Goal: Information Seeking & Learning: Learn about a topic

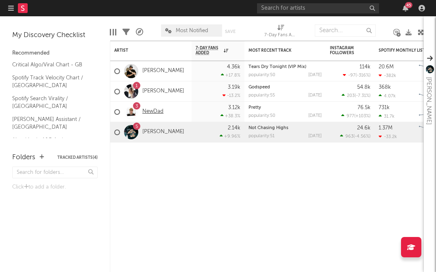
click at [151, 114] on link "NewDad" at bounding box center [152, 111] width 21 height 7
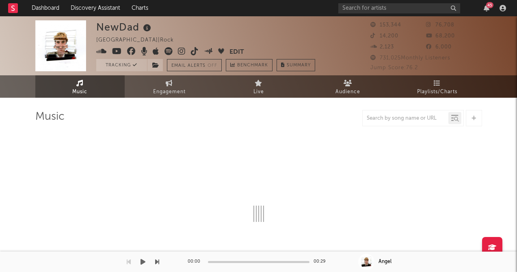
select select "6m"
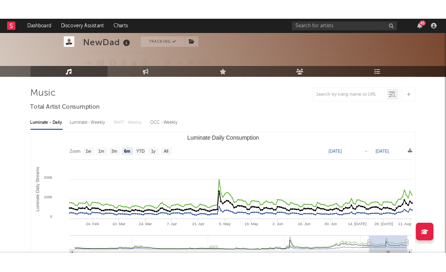
scroll to position [32, 0]
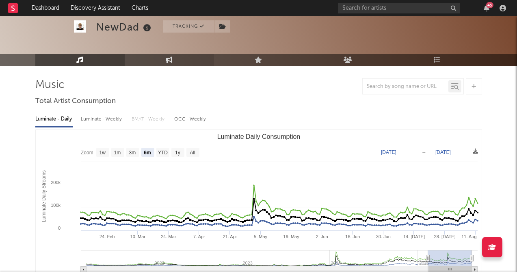
click at [165, 65] on link "Engagement" at bounding box center [169, 60] width 89 height 12
select select "1w"
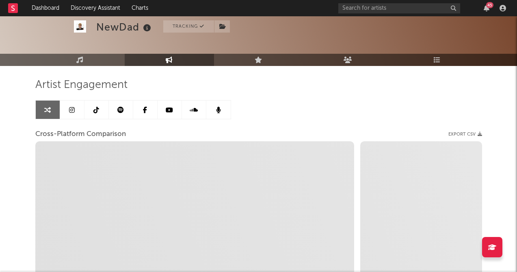
select select "1m"
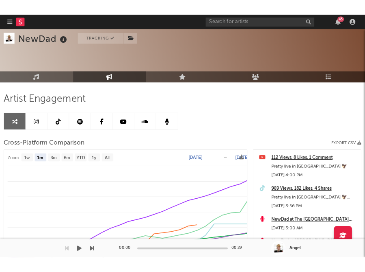
scroll to position [80, 0]
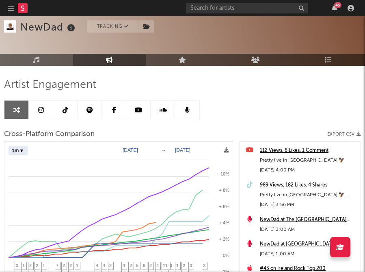
select select "1m"
click at [64, 108] on icon at bounding box center [66, 110] width 6 height 7
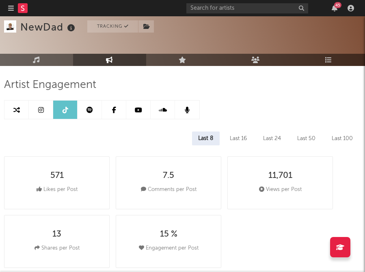
select select "6m"
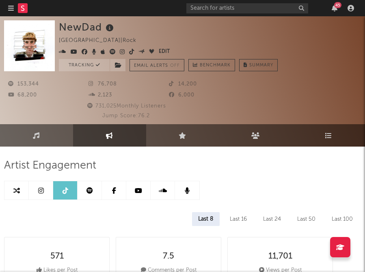
click at [41, 188] on icon at bounding box center [41, 190] width 6 height 7
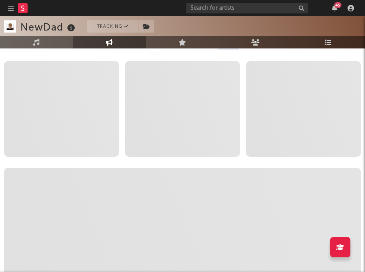
select select "6m"
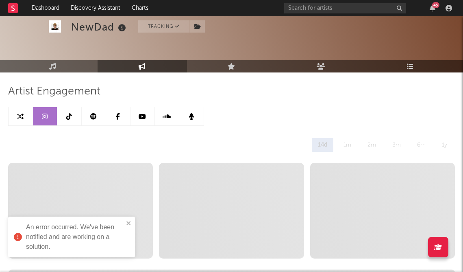
scroll to position [22, 0]
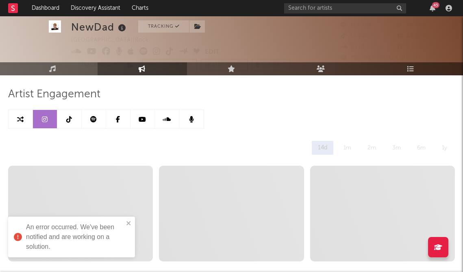
click at [143, 118] on icon at bounding box center [142, 119] width 7 height 7
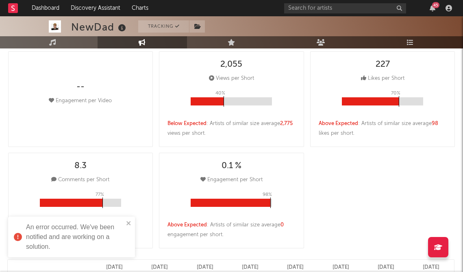
select select "6m"
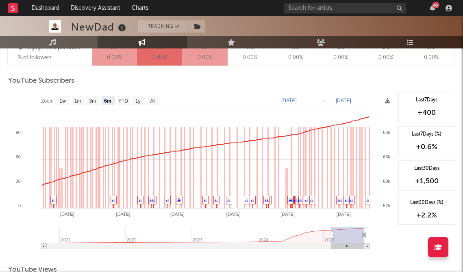
scroll to position [643, 0]
